Goal: Information Seeking & Learning: Learn about a topic

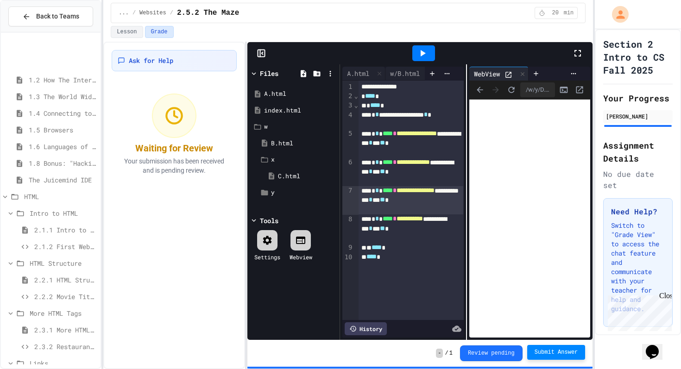
scroll to position [56, 0]
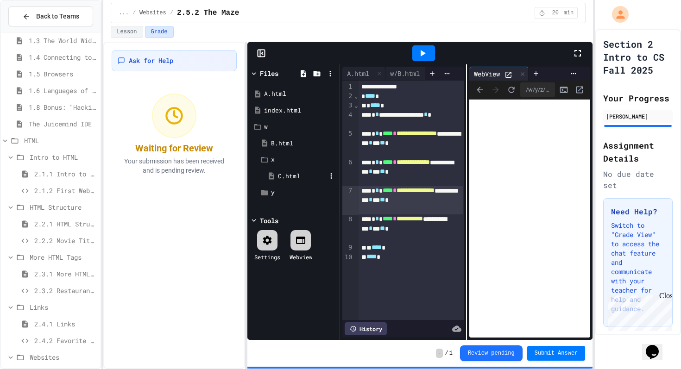
click at [298, 177] on div "C.html" at bounding box center [302, 176] width 48 height 9
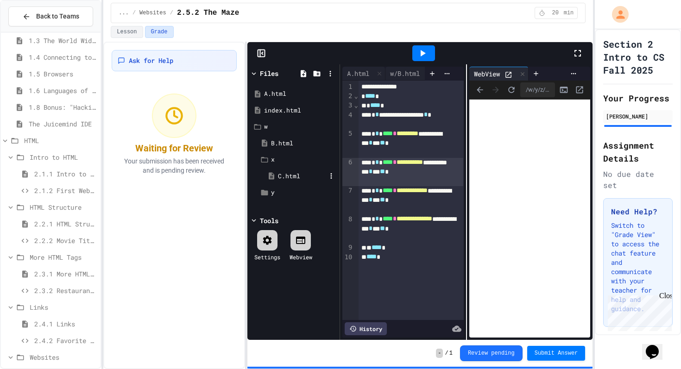
click at [298, 177] on div "C.html" at bounding box center [302, 176] width 48 height 9
click at [275, 162] on div "x" at bounding box center [298, 159] width 55 height 9
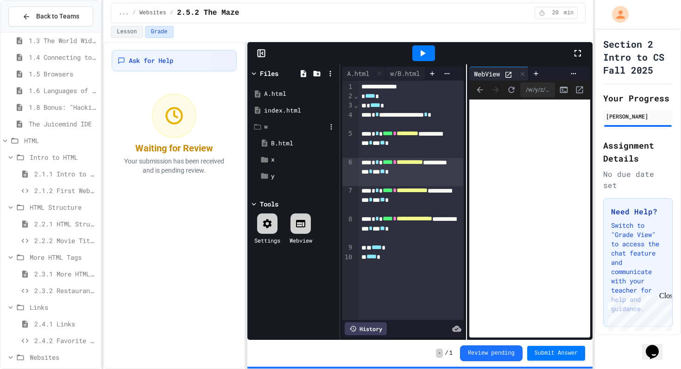
click at [264, 134] on div "w" at bounding box center [294, 127] width 88 height 17
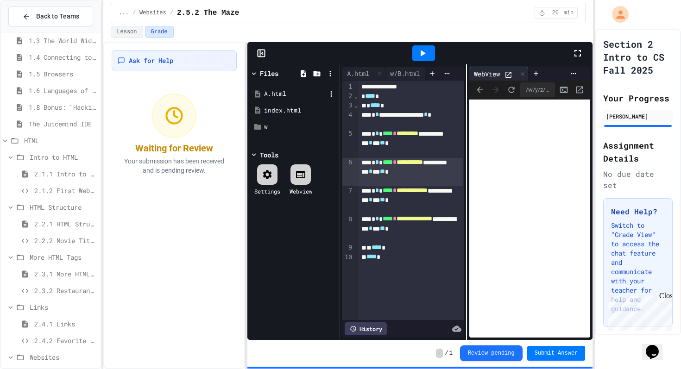
click at [269, 95] on div "A.html" at bounding box center [295, 93] width 62 height 9
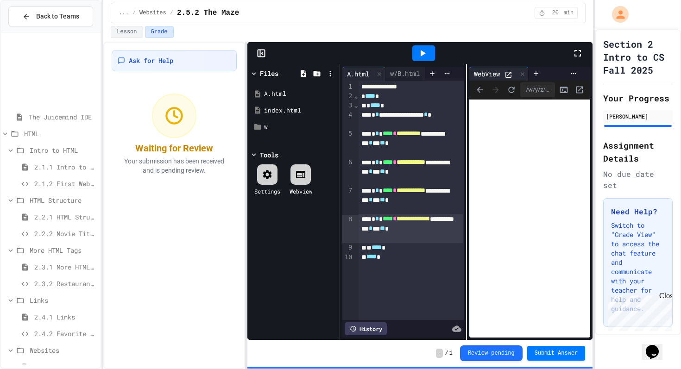
scroll to position [163, 0]
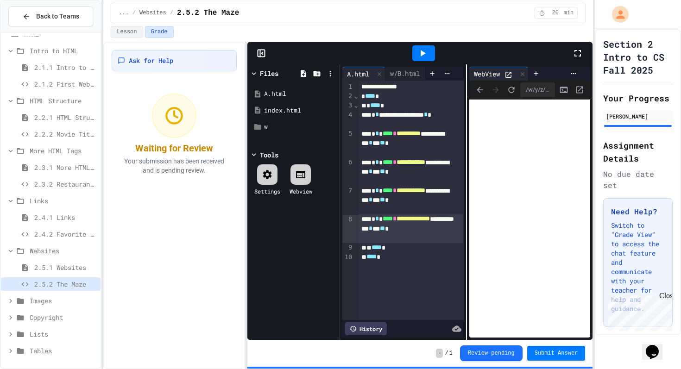
click at [14, 302] on icon at bounding box center [10, 301] width 8 height 8
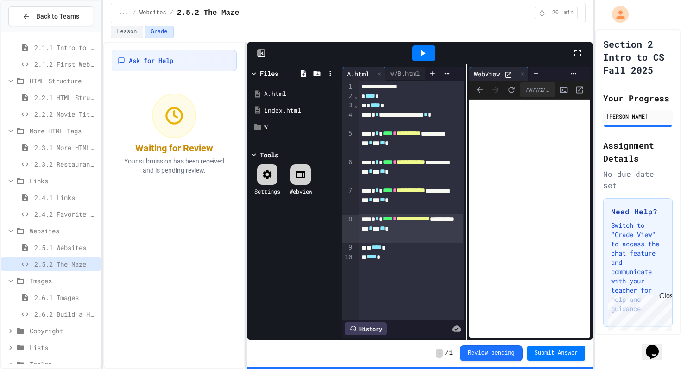
scroll to position [188, 0]
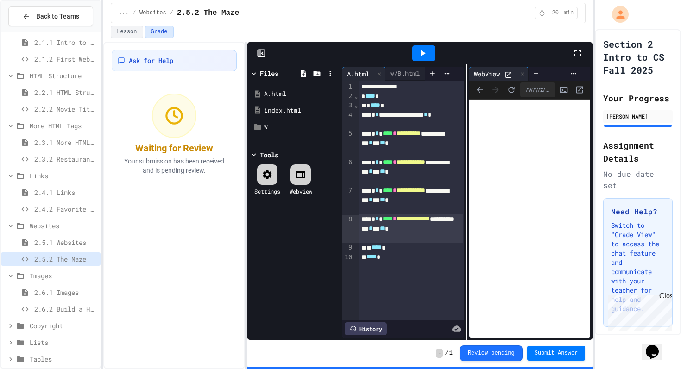
click at [14, 322] on icon at bounding box center [10, 326] width 8 height 8
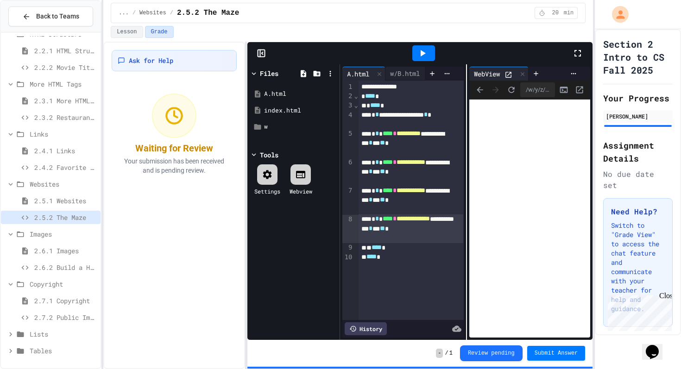
click at [14, 334] on icon at bounding box center [10, 334] width 8 height 8
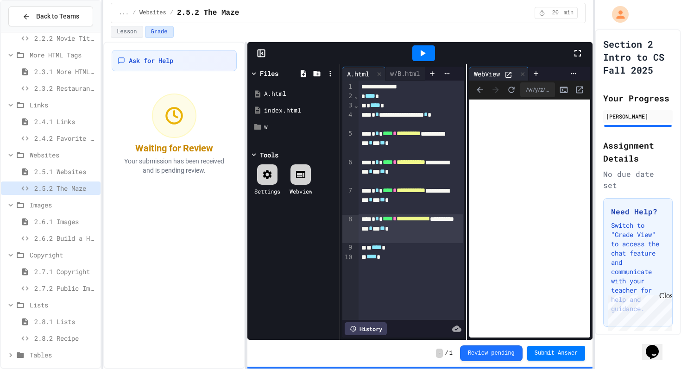
scroll to position [263, 0]
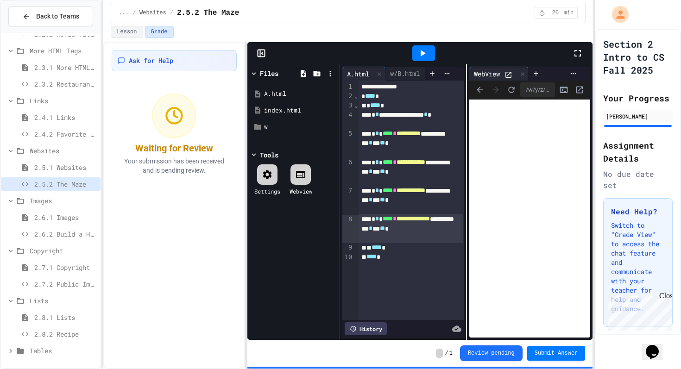
click at [8, 348] on icon at bounding box center [10, 351] width 8 height 8
click at [45, 226] on div "2.6.1 Images" at bounding box center [51, 219] width 100 height 17
click at [45, 222] on span "2.6.1 Images" at bounding box center [65, 218] width 63 height 10
